Goal: Transaction & Acquisition: Book appointment/travel/reservation

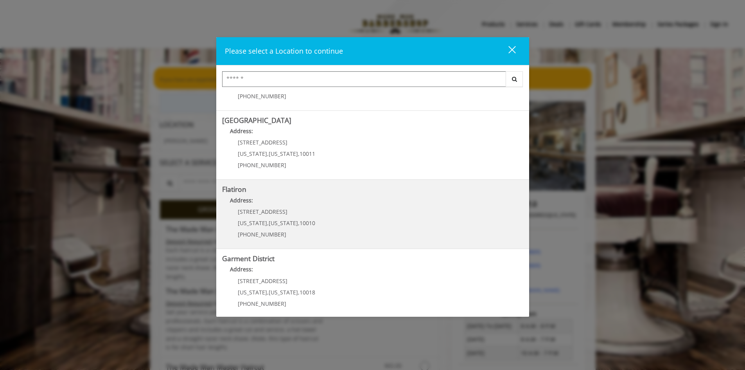
scroll to position [124, 0]
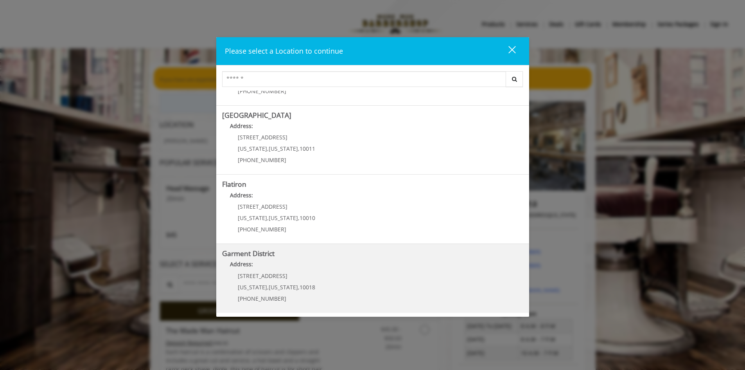
click at [296, 273] on p "1400 Broadway" at bounding box center [276, 276] width 77 height 6
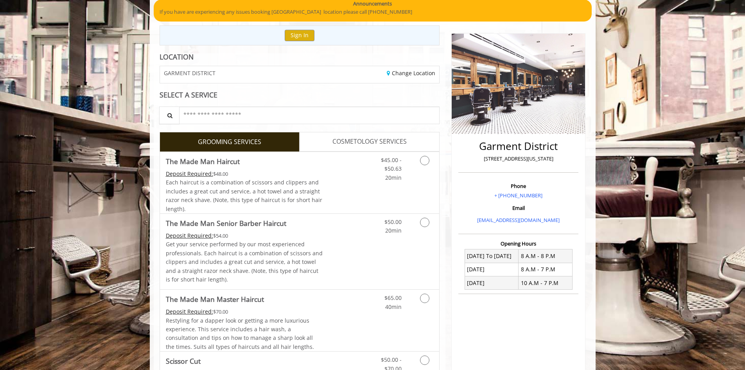
scroll to position [78, 0]
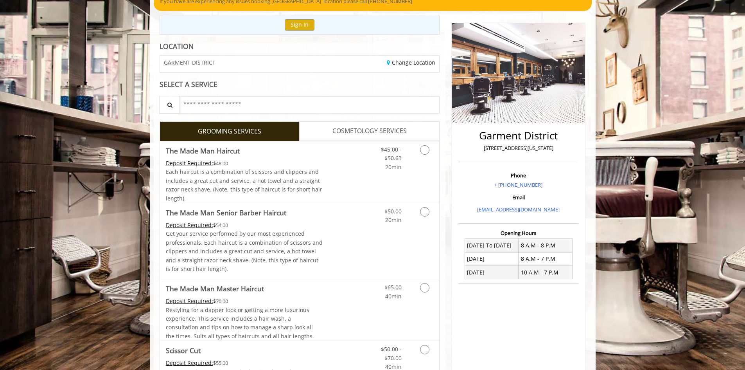
click at [385, 134] on span "COSMETOLOGY SERVICES" at bounding box center [370, 131] width 74 height 10
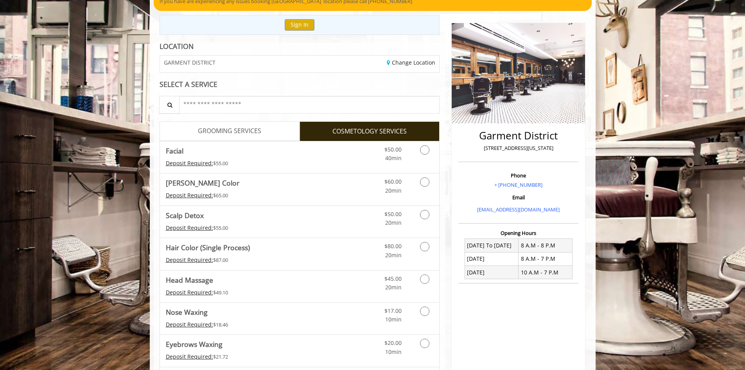
scroll to position [0, 0]
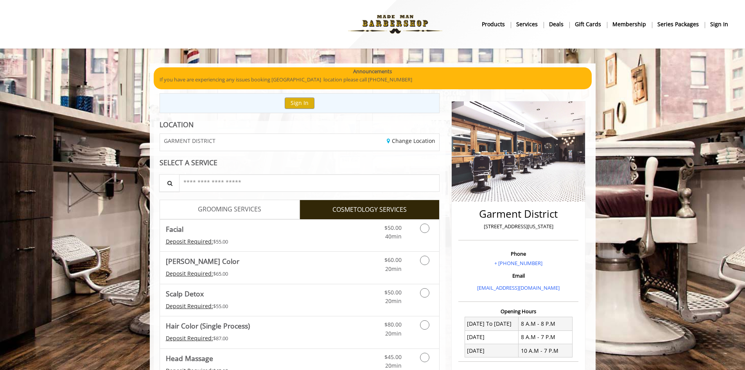
click at [254, 210] on span "GROOMING SERVICES" at bounding box center [229, 209] width 63 height 10
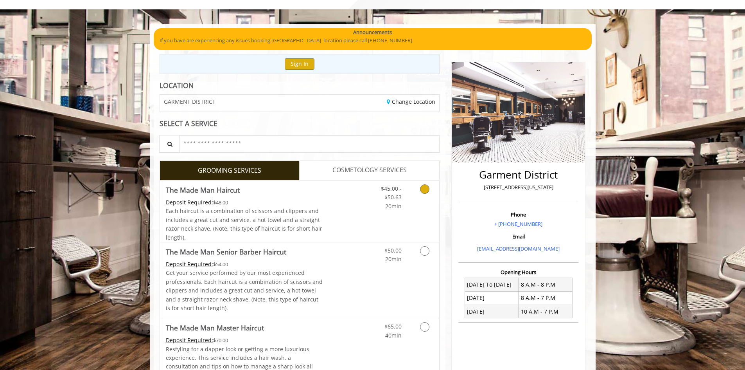
click at [424, 189] on icon "Grooming services" at bounding box center [424, 188] width 9 height 9
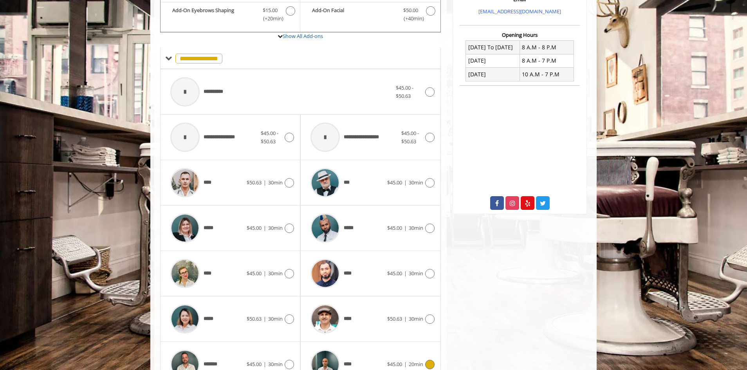
scroll to position [321, 0]
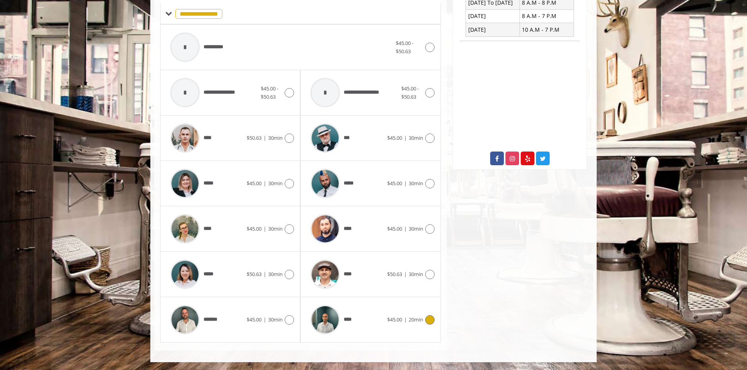
click at [324, 320] on img at bounding box center [324, 319] width 29 height 29
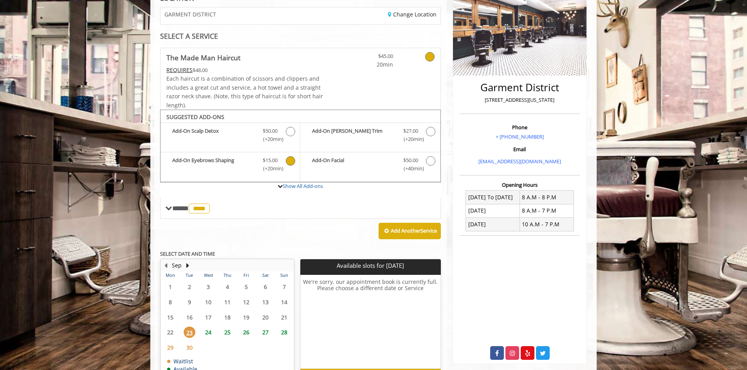
scroll to position [157, 0]
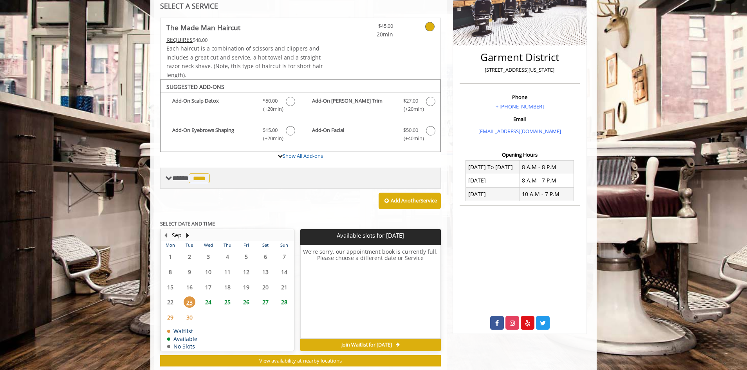
click at [203, 180] on span "****" at bounding box center [199, 178] width 21 height 10
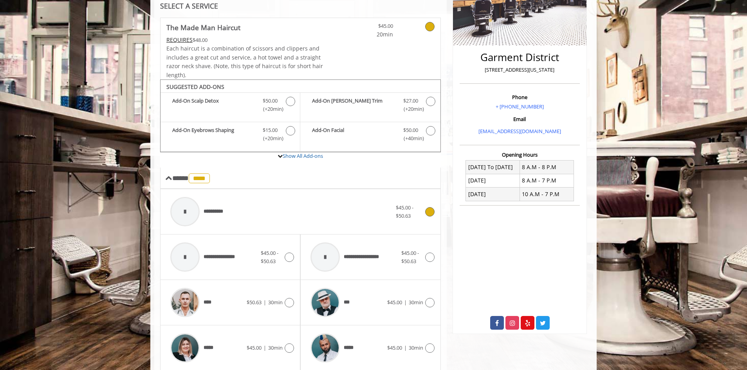
click at [423, 214] on div at bounding box center [428, 211] width 11 height 9
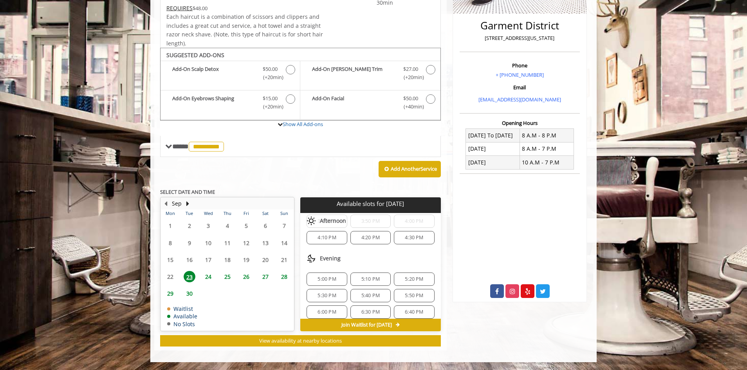
scroll to position [216, 0]
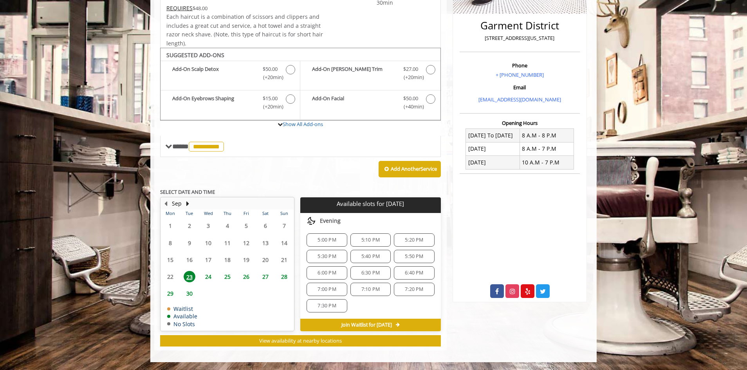
click at [397, 257] on span "5:50 PM" at bounding box center [413, 256] width 33 height 6
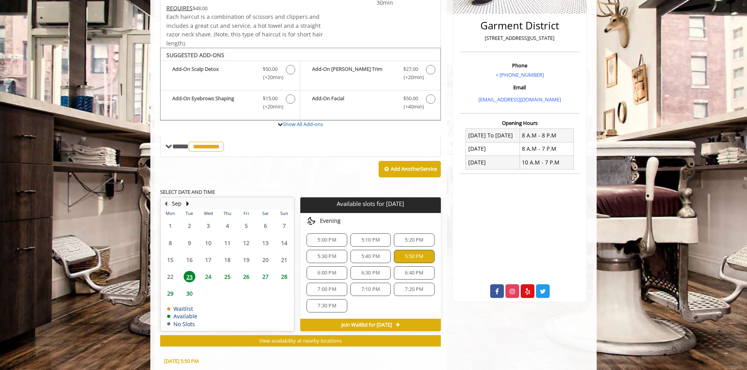
scroll to position [329, 0]
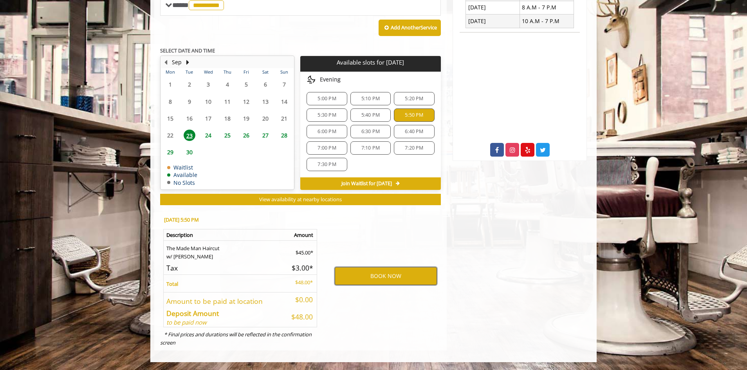
click at [387, 272] on button "BOOK NOW" at bounding box center [386, 276] width 102 height 18
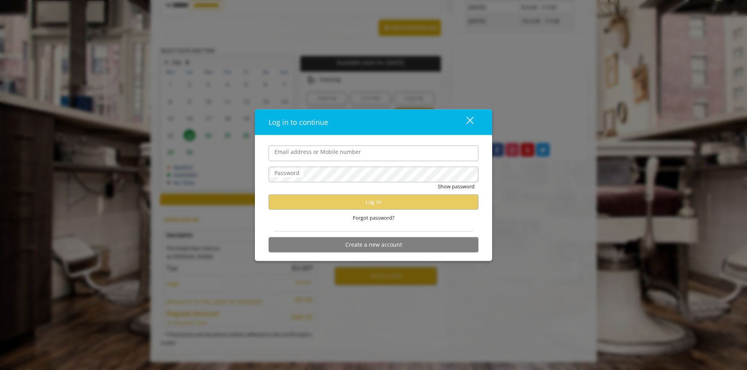
click at [475, 123] on button "close" at bounding box center [465, 122] width 27 height 16
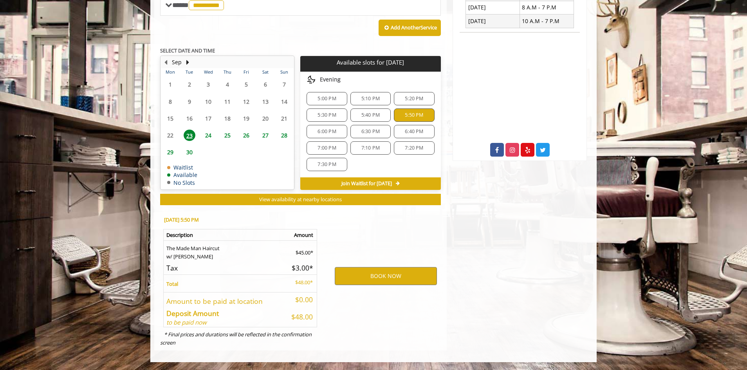
scroll to position [0, 0]
